Goal: Information Seeking & Learning: Learn about a topic

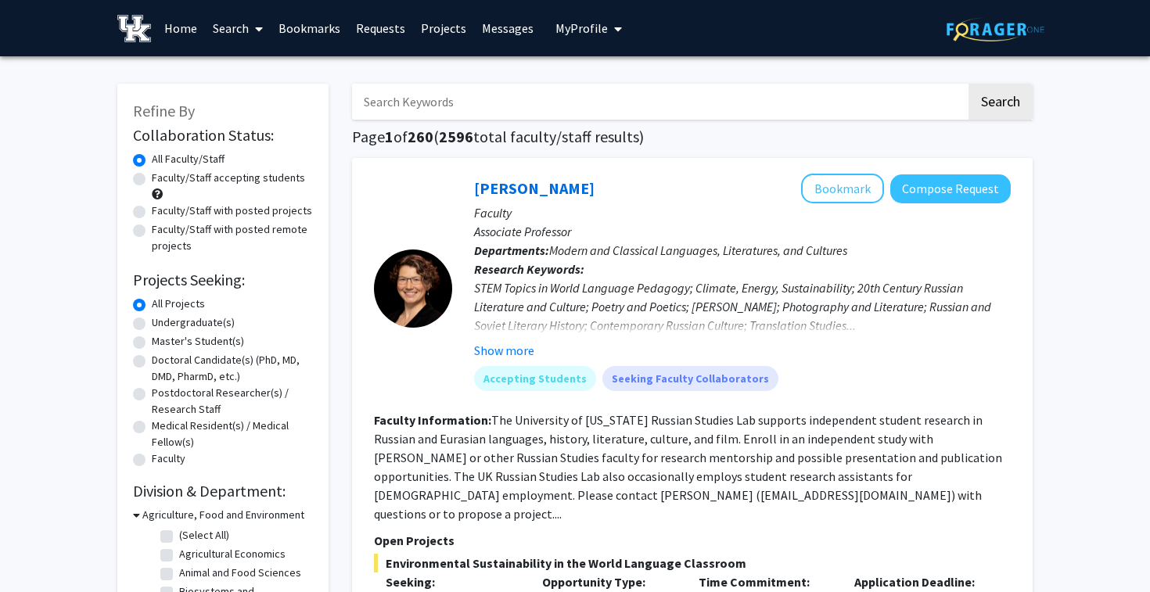
click at [246, 182] on label "Faculty/Staff accepting students" at bounding box center [228, 178] width 153 height 16
click at [162, 180] on input "Faculty/Staff accepting students" at bounding box center [157, 175] width 10 height 10
radio input "true"
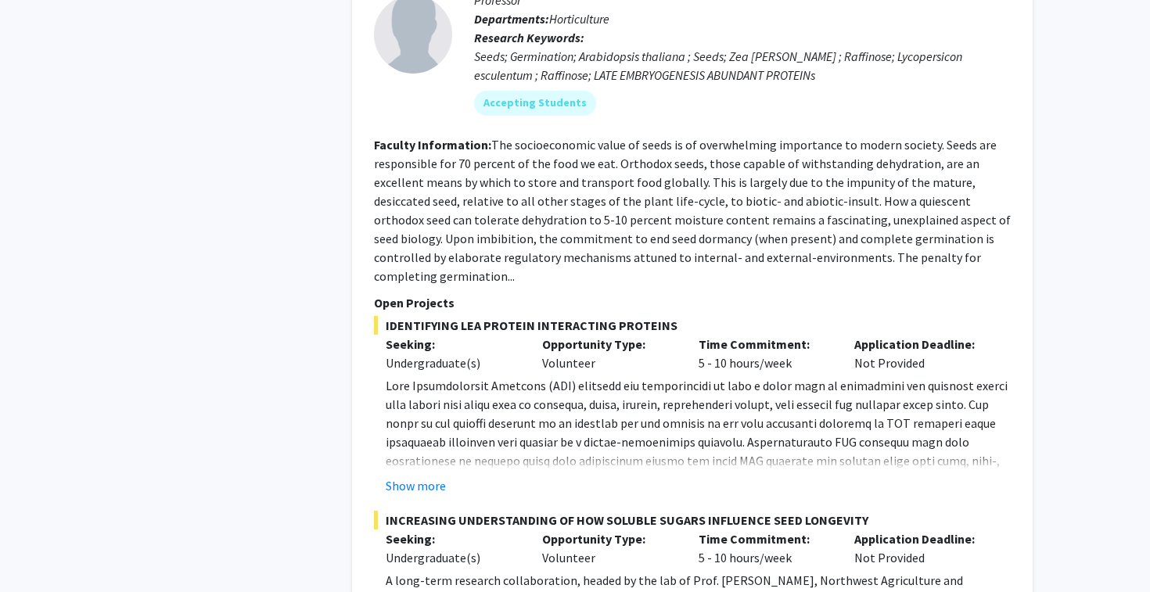
scroll to position [8022, 0]
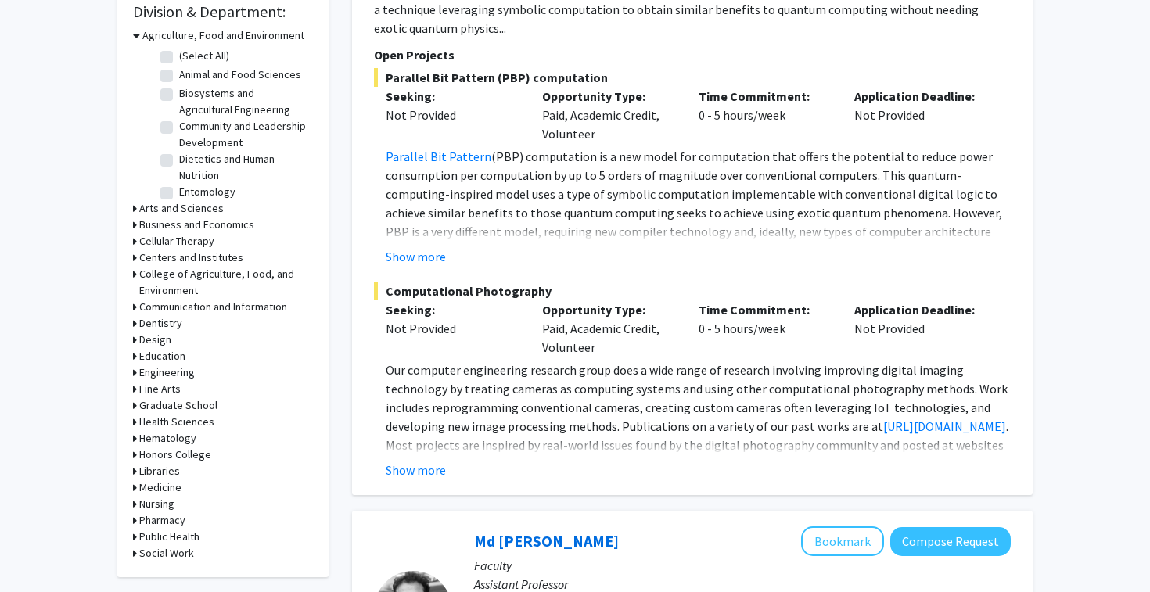
scroll to position [491, 0]
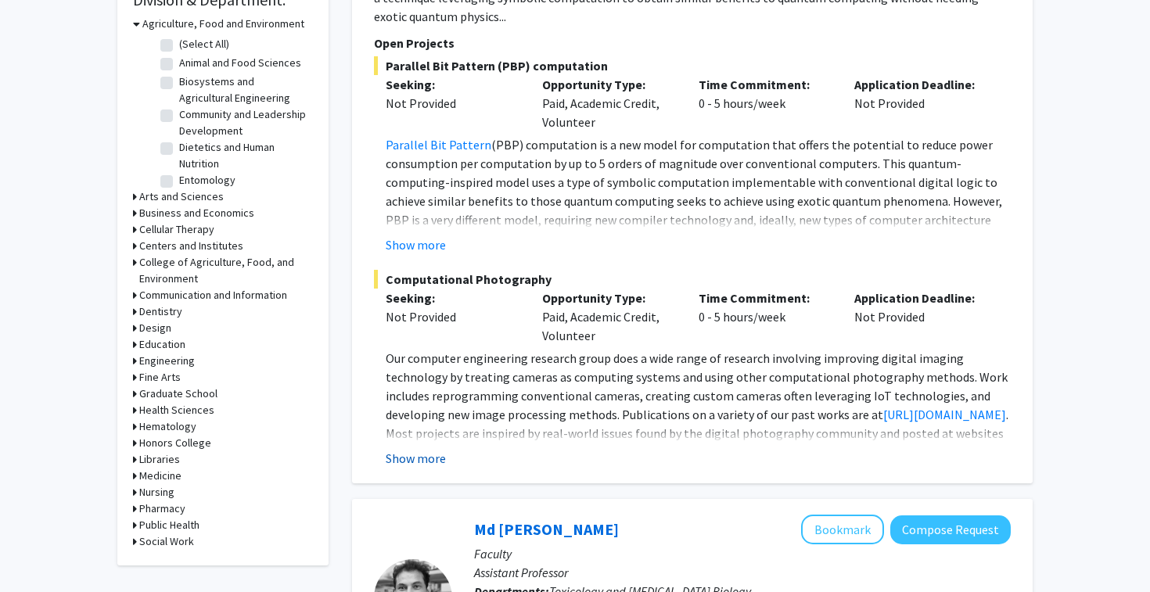
click at [418, 449] on button "Show more" at bounding box center [416, 458] width 60 height 19
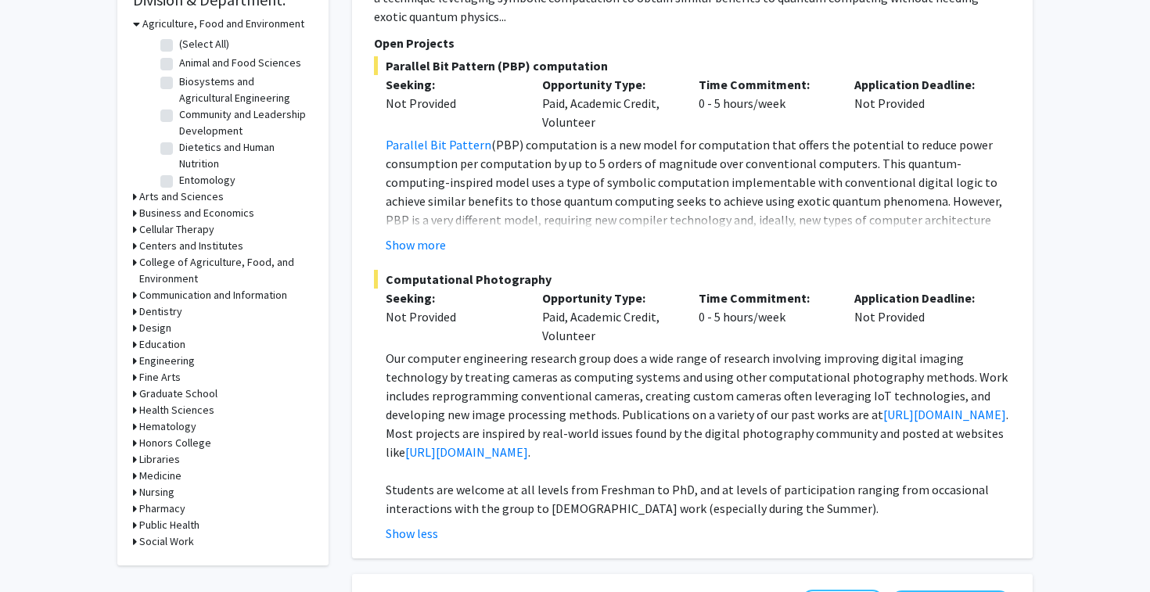
click at [494, 383] on p "Our computer engineering research group does a wide range of research involving…" at bounding box center [698, 405] width 625 height 113
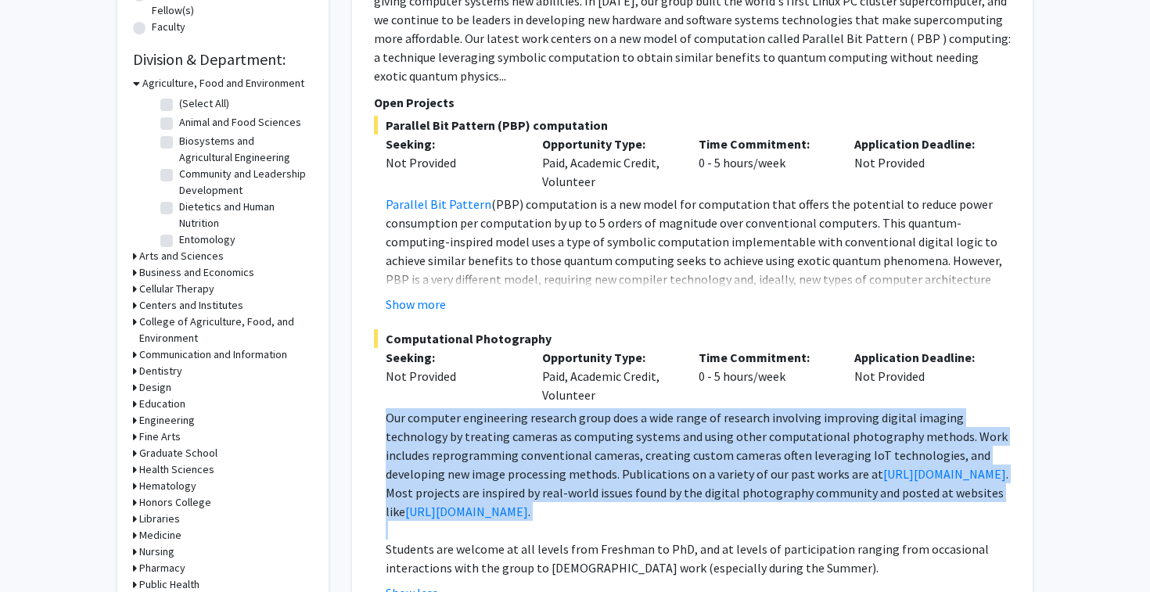
scroll to position [384, 0]
